Goal: Information Seeking & Learning: Learn about a topic

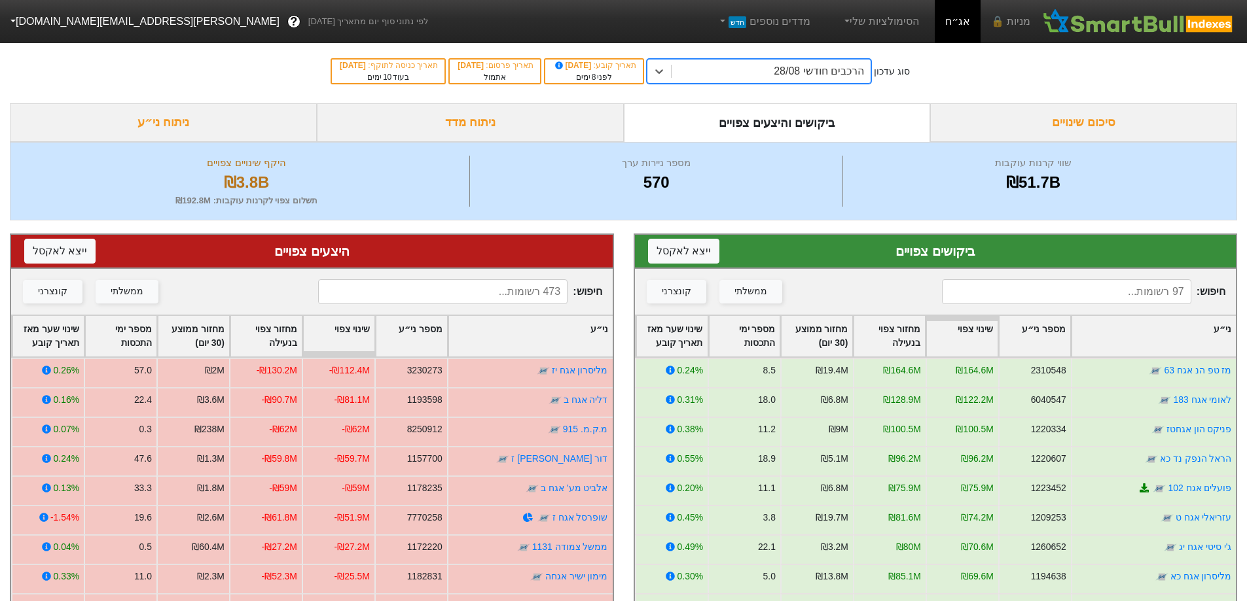
click at [790, 75] on div "הרכבים חודשי 28/08" at bounding box center [770, 72] width 199 height 24
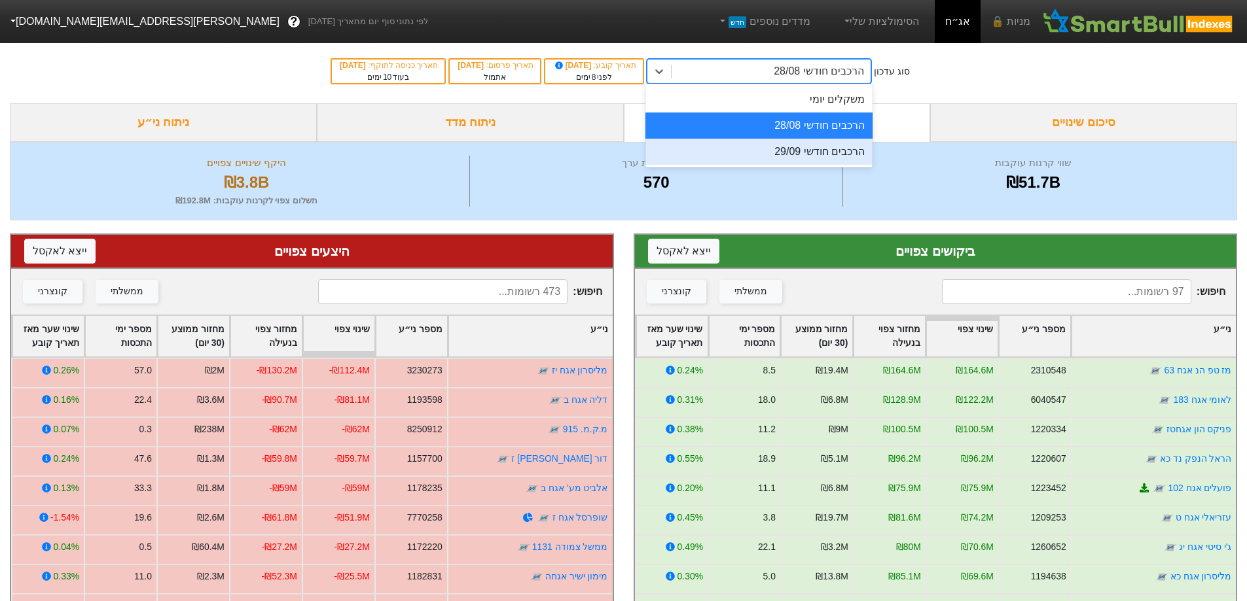
click at [806, 156] on div "הרכבים חודשי 29/09" at bounding box center [758, 152] width 227 height 26
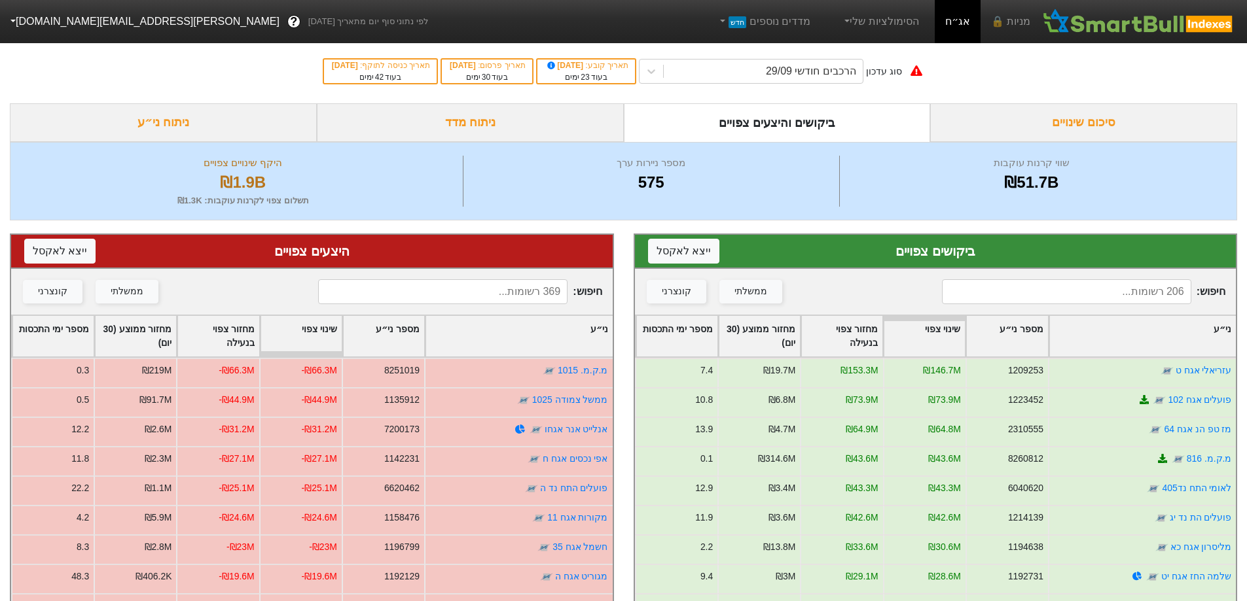
click at [512, 122] on div "ניתוח מדד" at bounding box center [470, 122] width 307 height 39
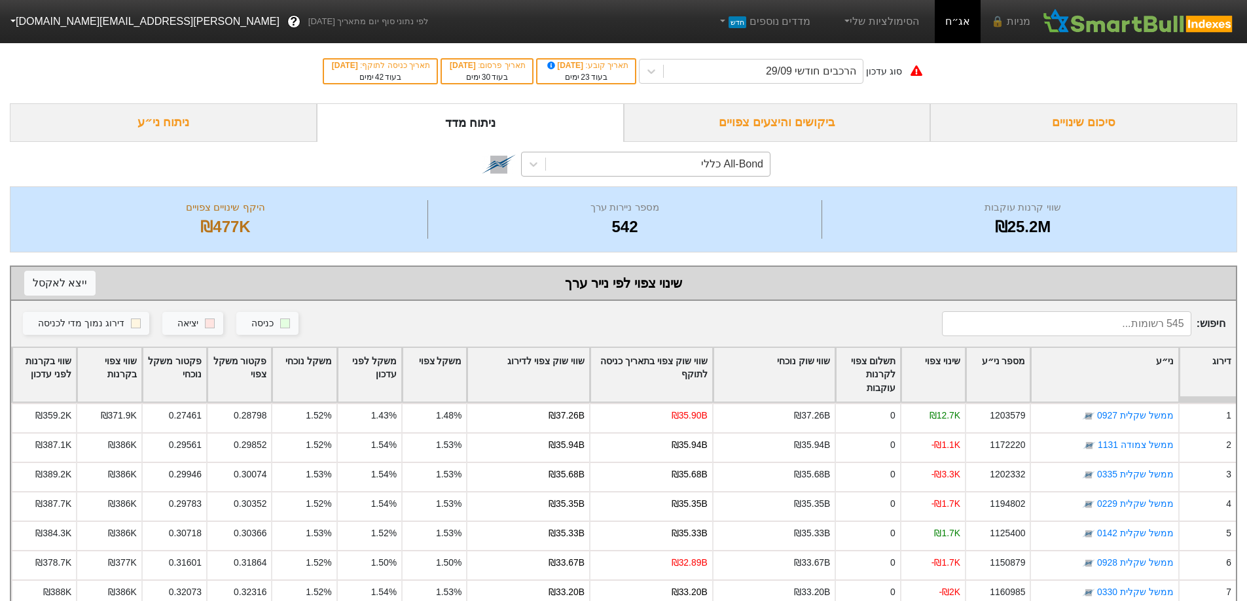
click at [672, 168] on div "All-Bond כללי" at bounding box center [658, 164] width 224 height 24
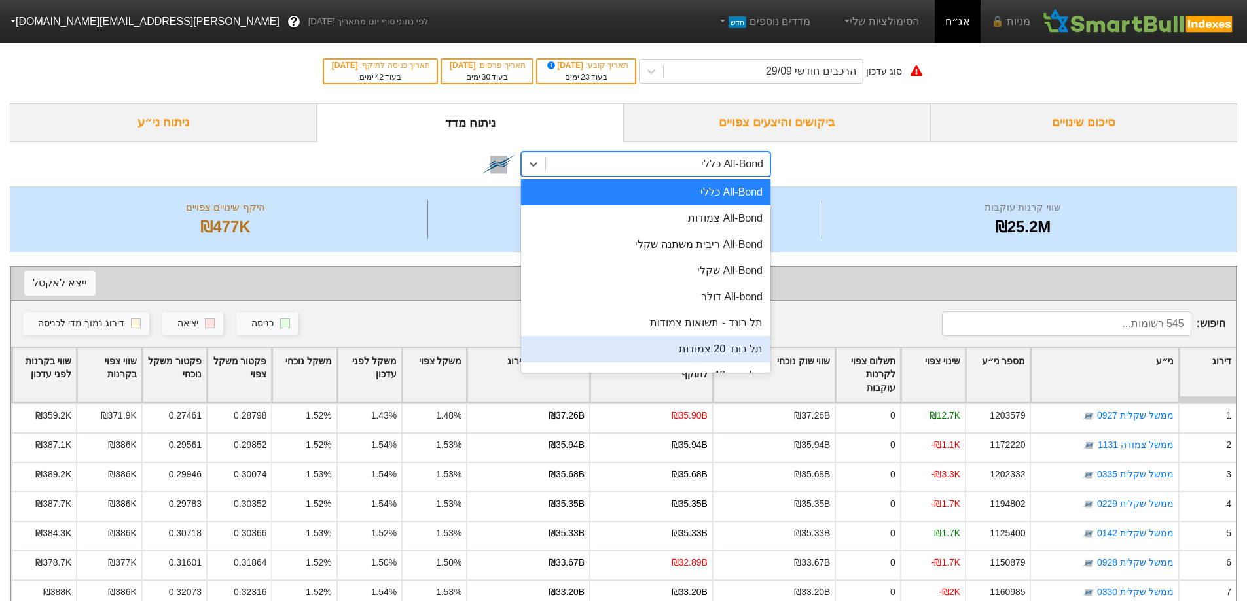
click at [747, 348] on div "תל בונד 20 צמודות" at bounding box center [645, 349] width 249 height 26
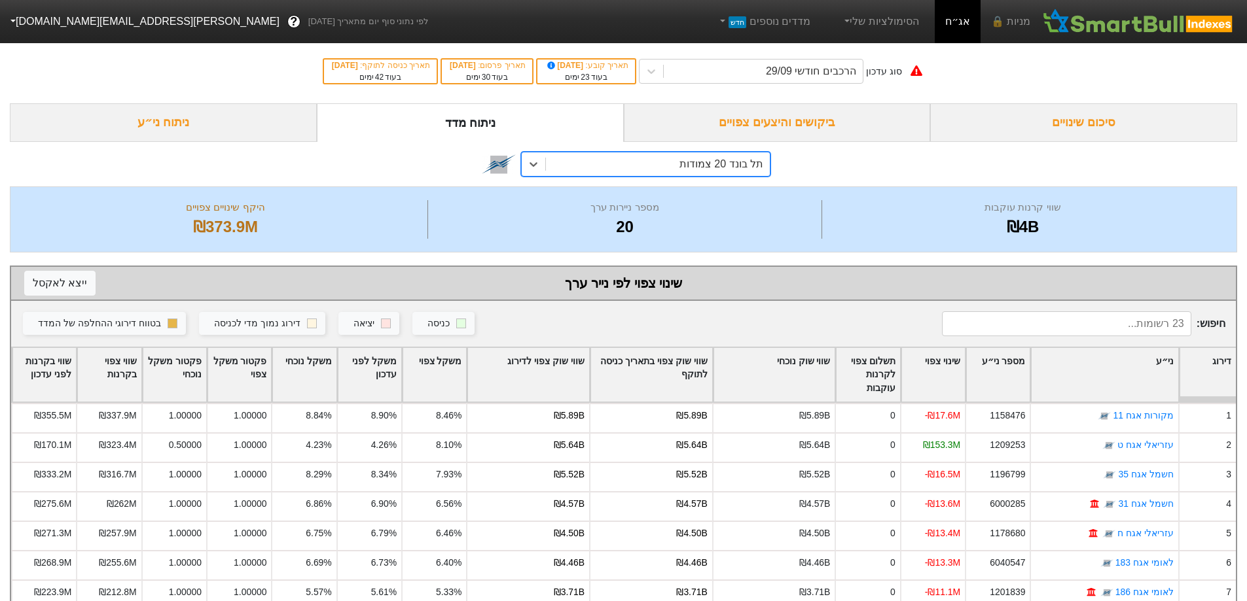
click at [761, 119] on div "ביקושים והיצעים צפויים" at bounding box center [777, 122] width 307 height 39
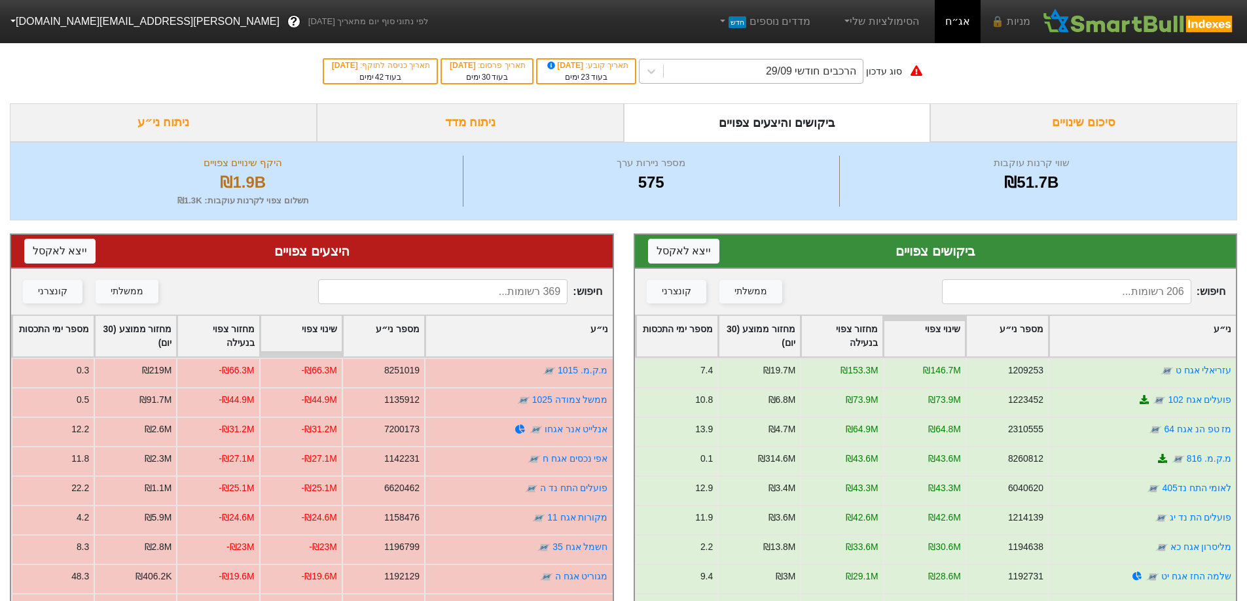
click at [846, 76] on div "הרכבים חודשי 29/09" at bounding box center [811, 71] width 90 height 16
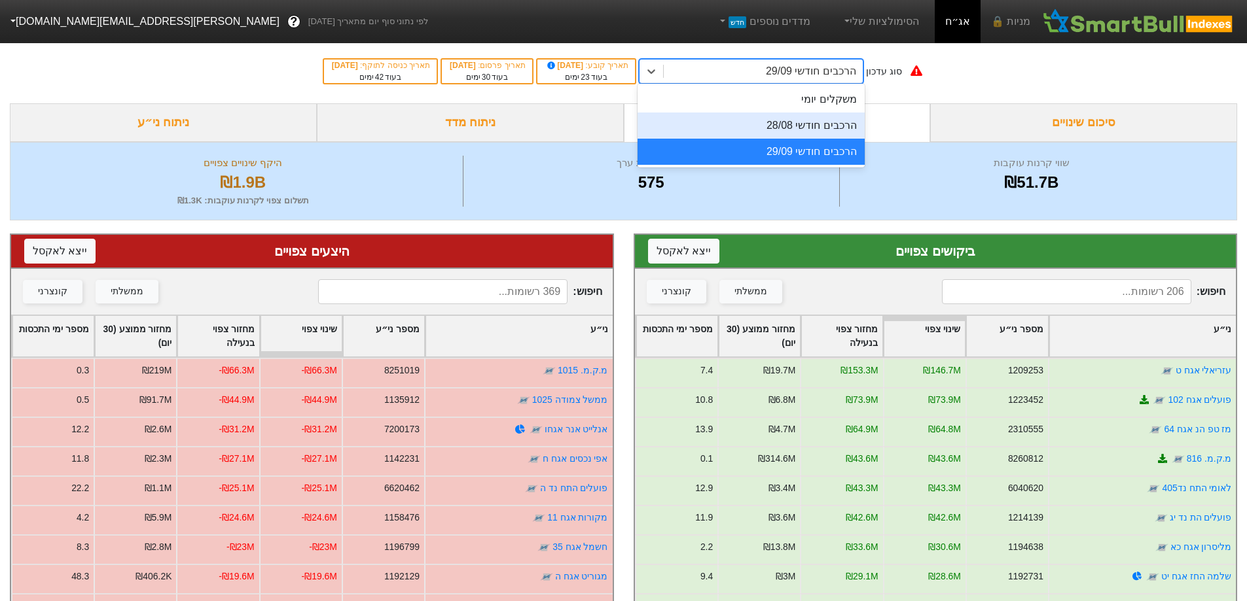
click at [838, 132] on div "הרכבים חודשי 28/08" at bounding box center [750, 126] width 227 height 26
